Goal: Use online tool/utility: Utilize a website feature to perform a specific function

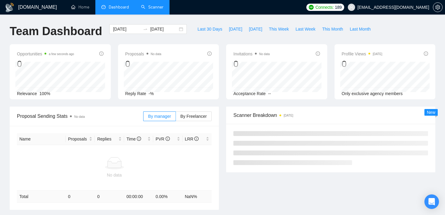
click at [153, 8] on link "Scanner" at bounding box center [152, 7] width 22 height 5
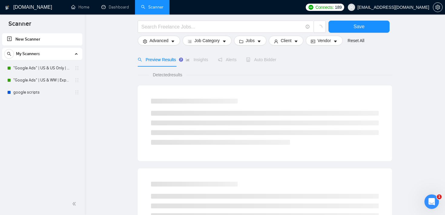
scroll to position [31, 0]
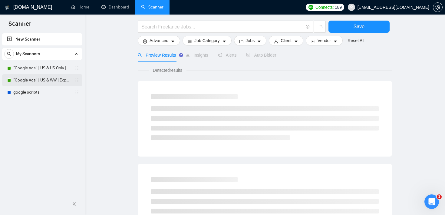
click at [35, 79] on link ""Google Ads" | US & WW | Expert" at bounding box center [42, 80] width 58 height 12
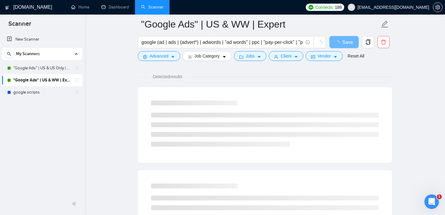
scroll to position [19, 0]
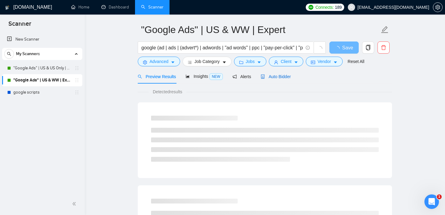
click at [290, 77] on span "Auto Bidder" at bounding box center [276, 76] width 30 height 5
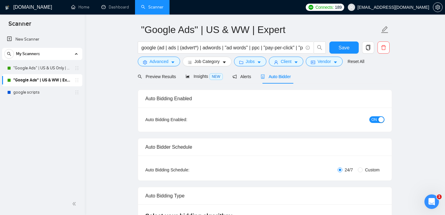
checkbox input "true"
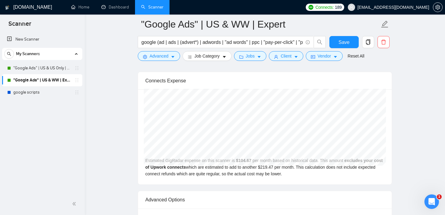
scroll to position [1273, 0]
